Goal: Check status: Check status

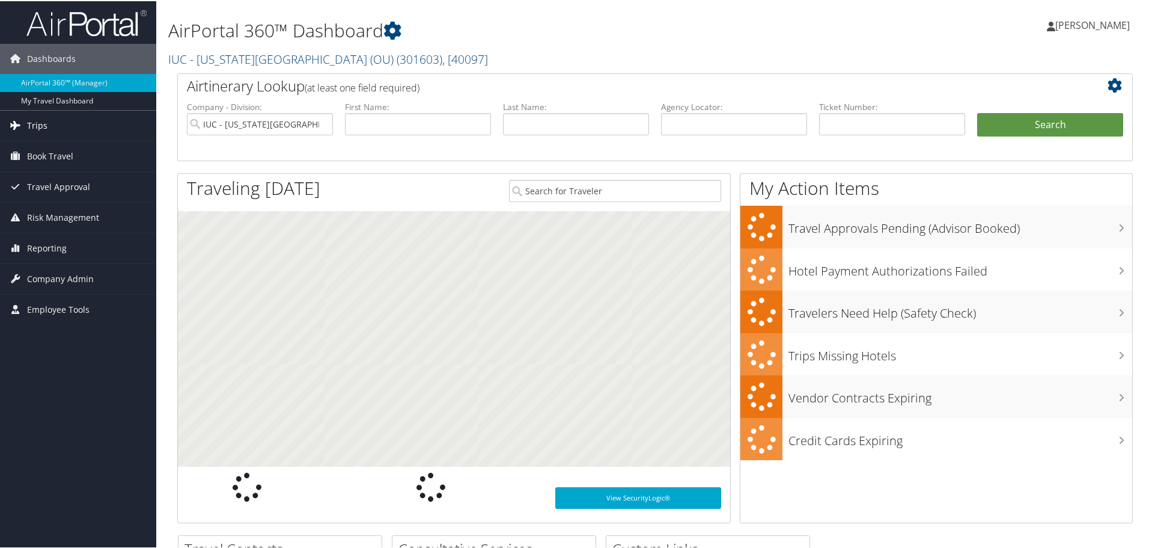
click at [50, 118] on link "Trips" at bounding box center [78, 124] width 156 height 30
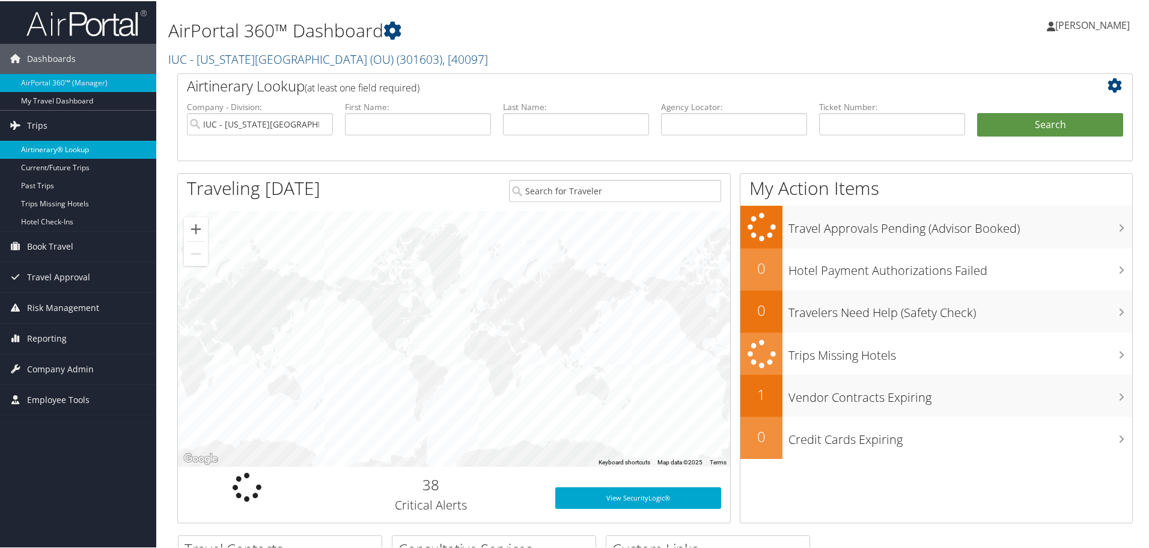
click at [59, 143] on link "Airtinerary® Lookup" at bounding box center [78, 148] width 156 height 18
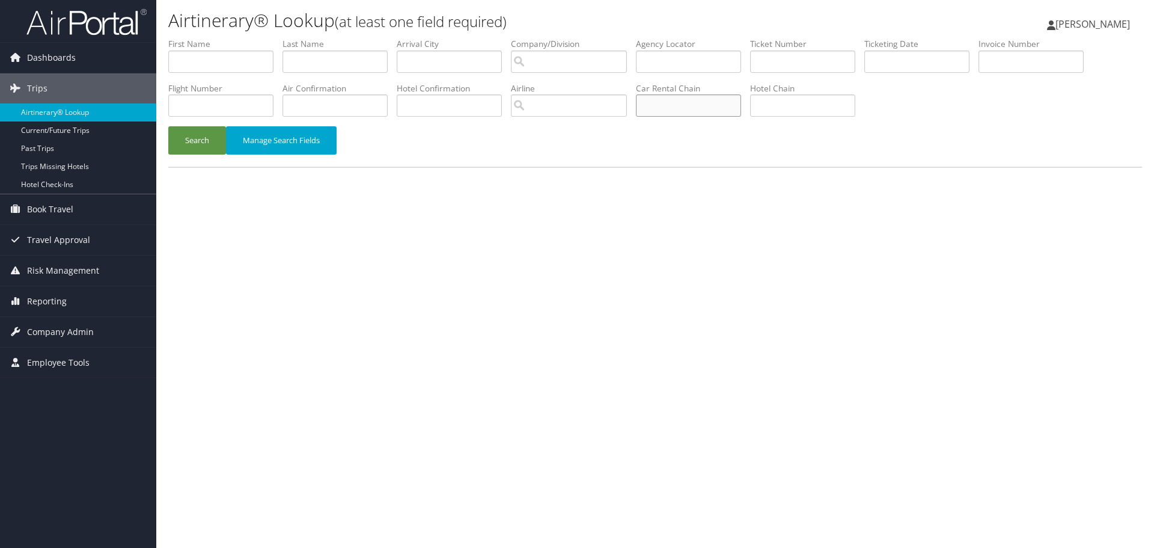
click at [704, 103] on input "text" at bounding box center [688, 105] width 105 height 22
type input "enterprise"
click at [349, 61] on input "text" at bounding box center [335, 61] width 105 height 22
type input "weiss"
click at [168, 126] on button "Search" at bounding box center [197, 140] width 58 height 28
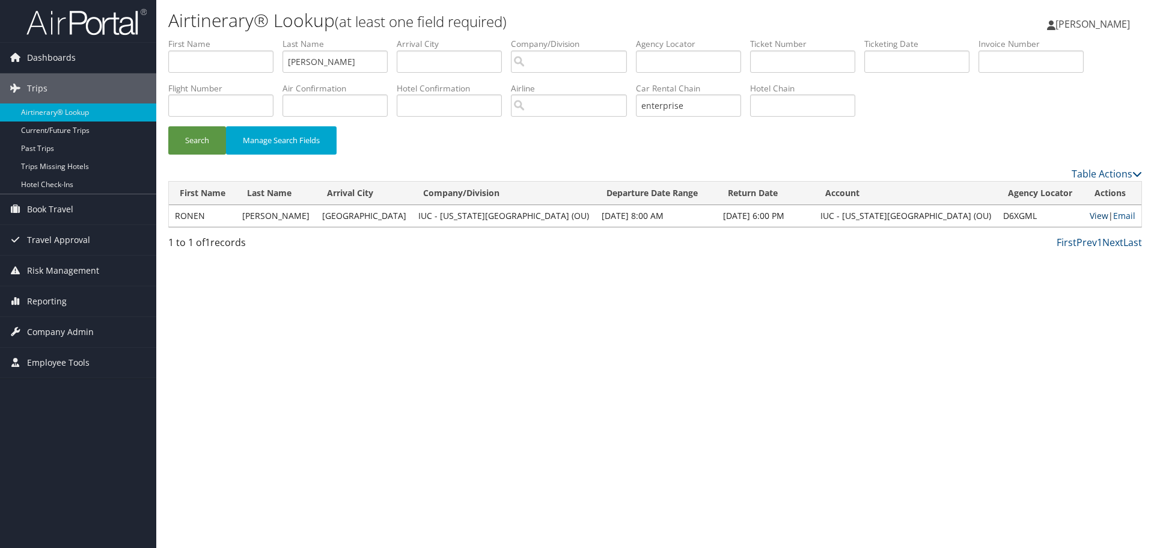
click at [1090, 216] on link "View" at bounding box center [1099, 215] width 19 height 11
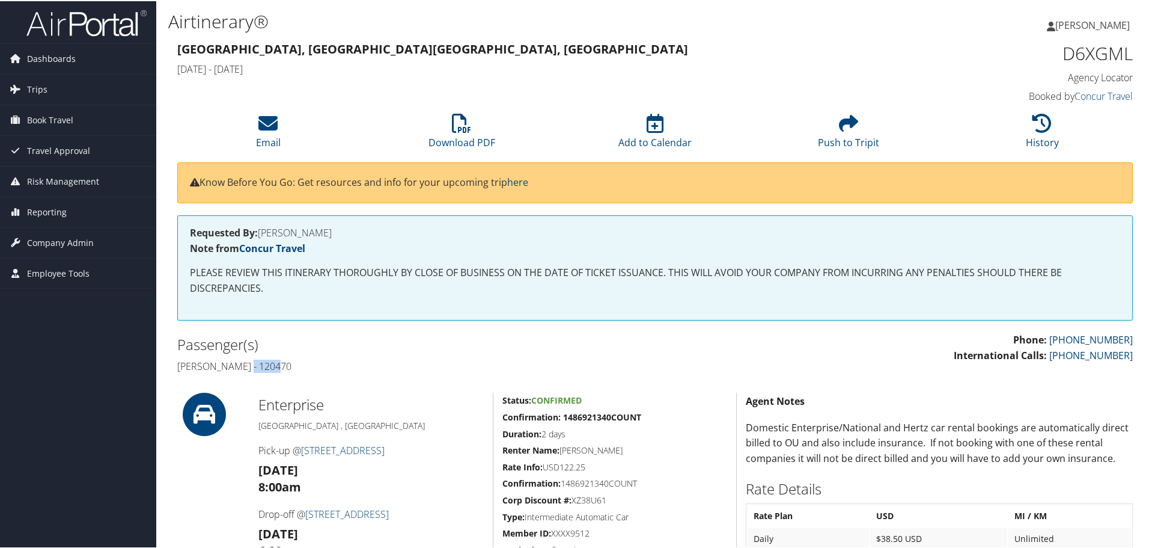
drag, startPoint x: 248, startPoint y: 369, endPoint x: 282, endPoint y: 373, distance: 34.0
click at [282, 373] on div "Passenger(s) Ronen Weiss - 120470" at bounding box center [411, 353] width 487 height 45
copy h4 "120470"
